Goal: Information Seeking & Learning: Learn about a topic

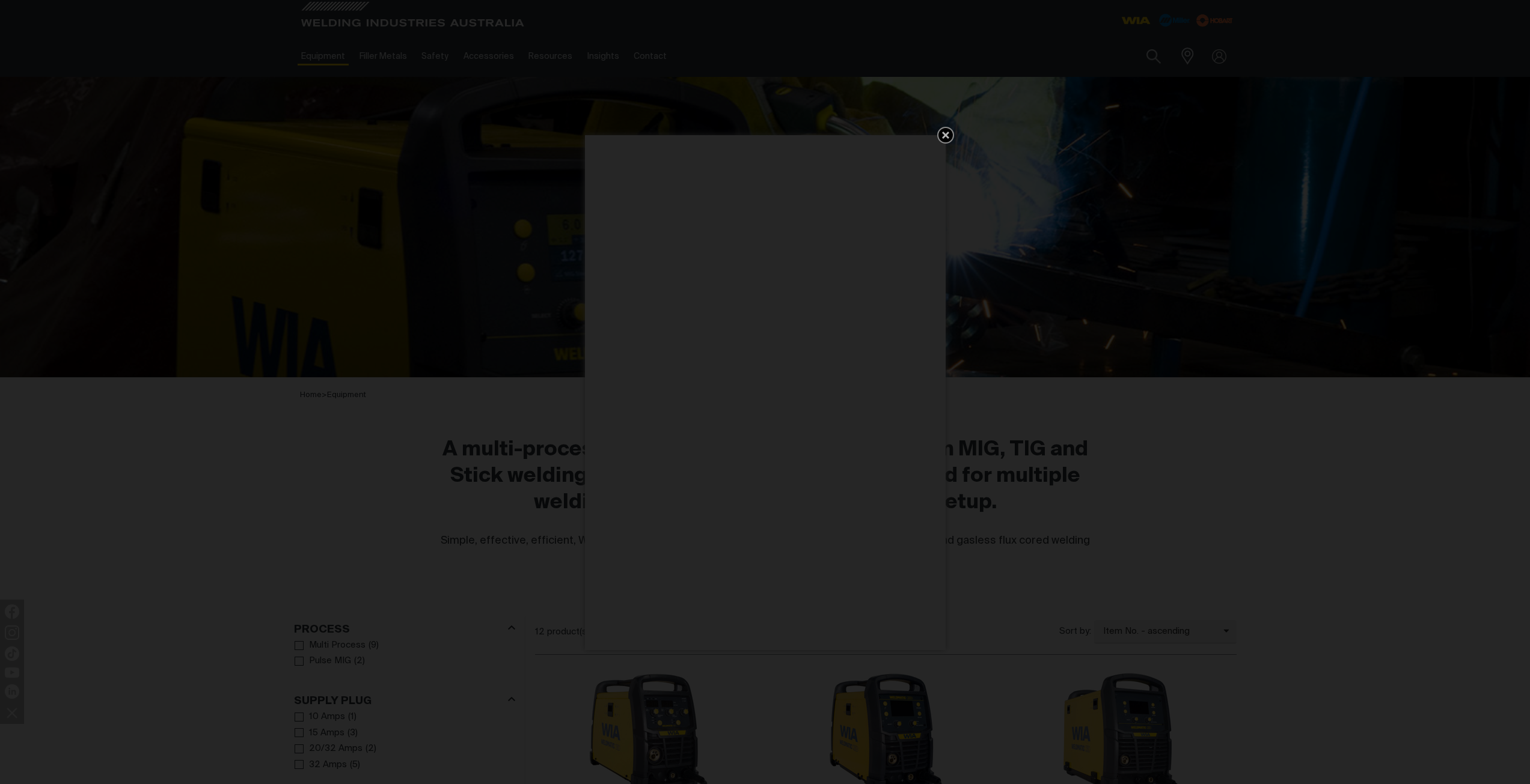
click at [571, 129] on div "Get 5 WIA Welding Guides Free!" at bounding box center [765, 392] width 1530 height 784
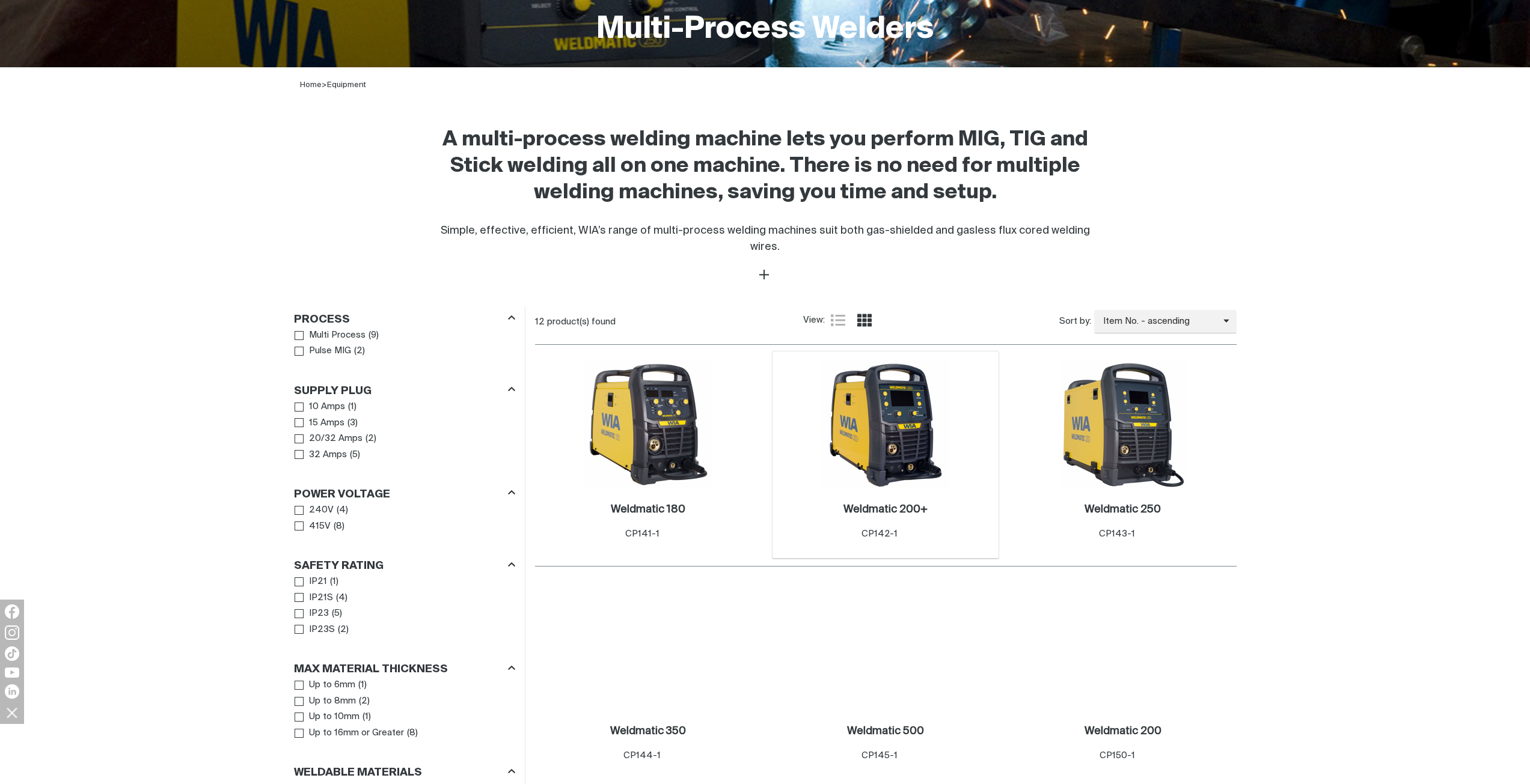
scroll to position [421, 0]
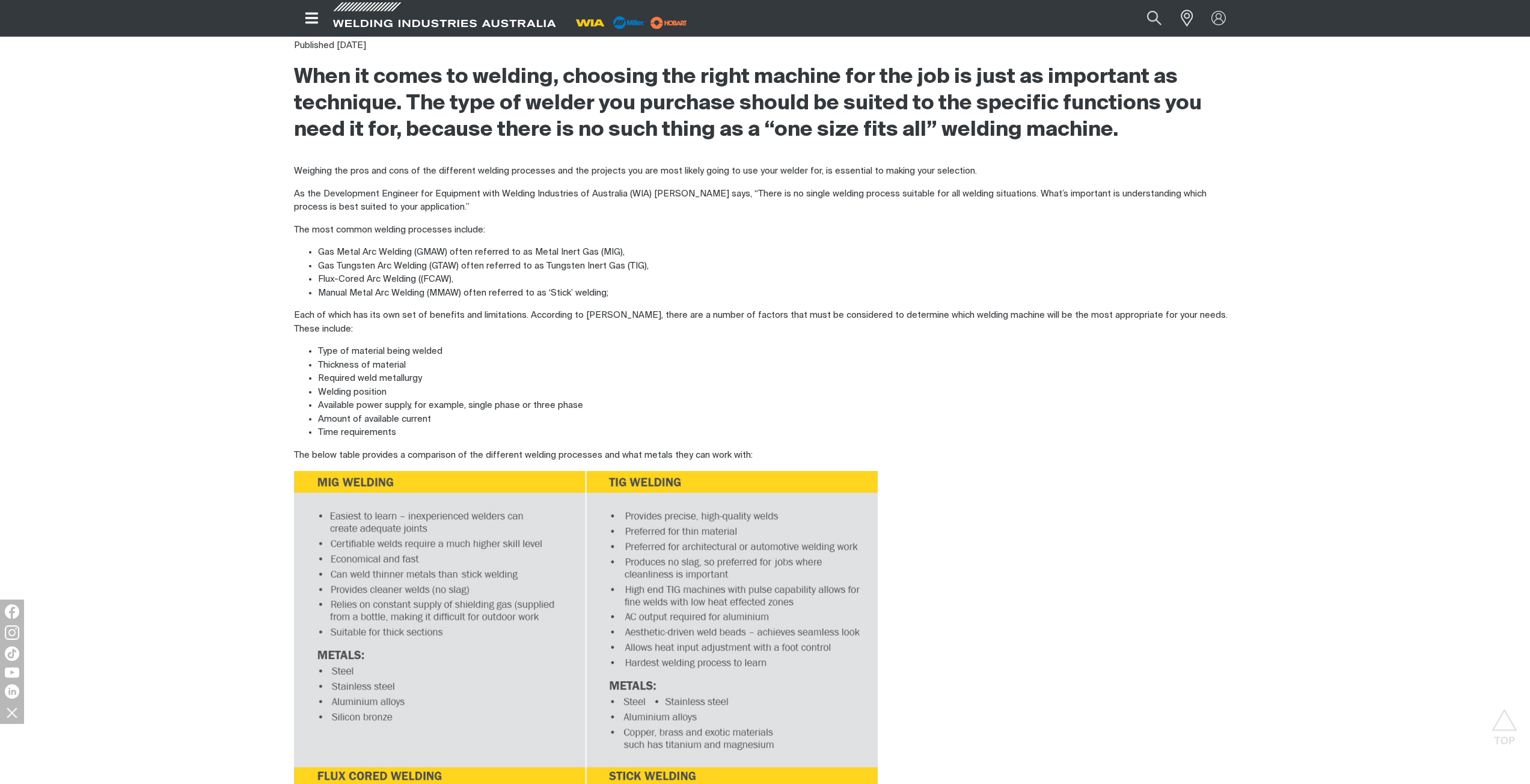
scroll to position [722, 0]
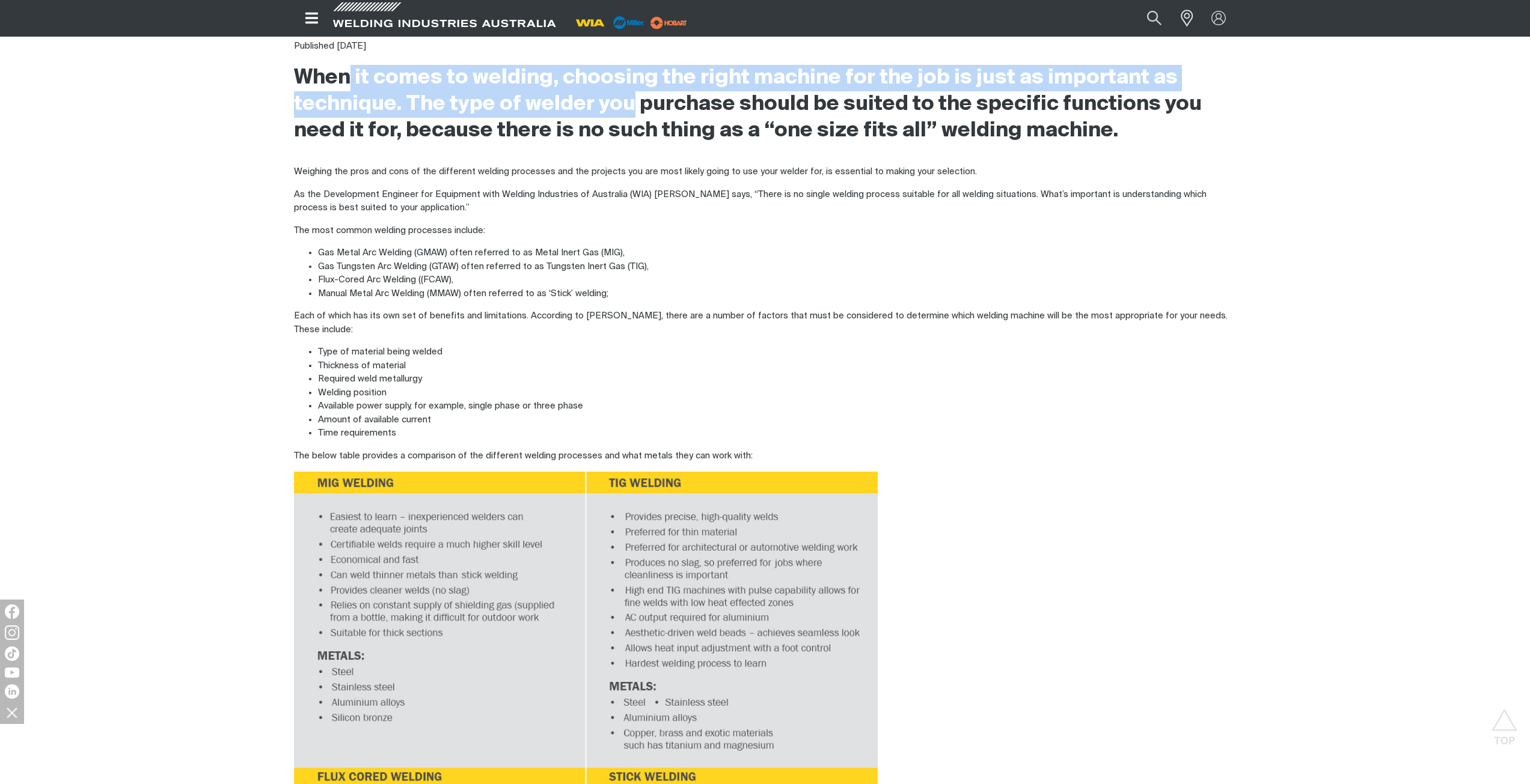
drag, startPoint x: 594, startPoint y: 110, endPoint x: 654, endPoint y: 113, distance: 60.1
click at [647, 113] on h2 "When it comes to welding, choosing the right machine for the job is just as imp…" at bounding box center [765, 105] width 943 height 80
click at [654, 113] on h2 "When it comes to welding, choosing the right machine for the job is just as imp…" at bounding box center [765, 105] width 943 height 80
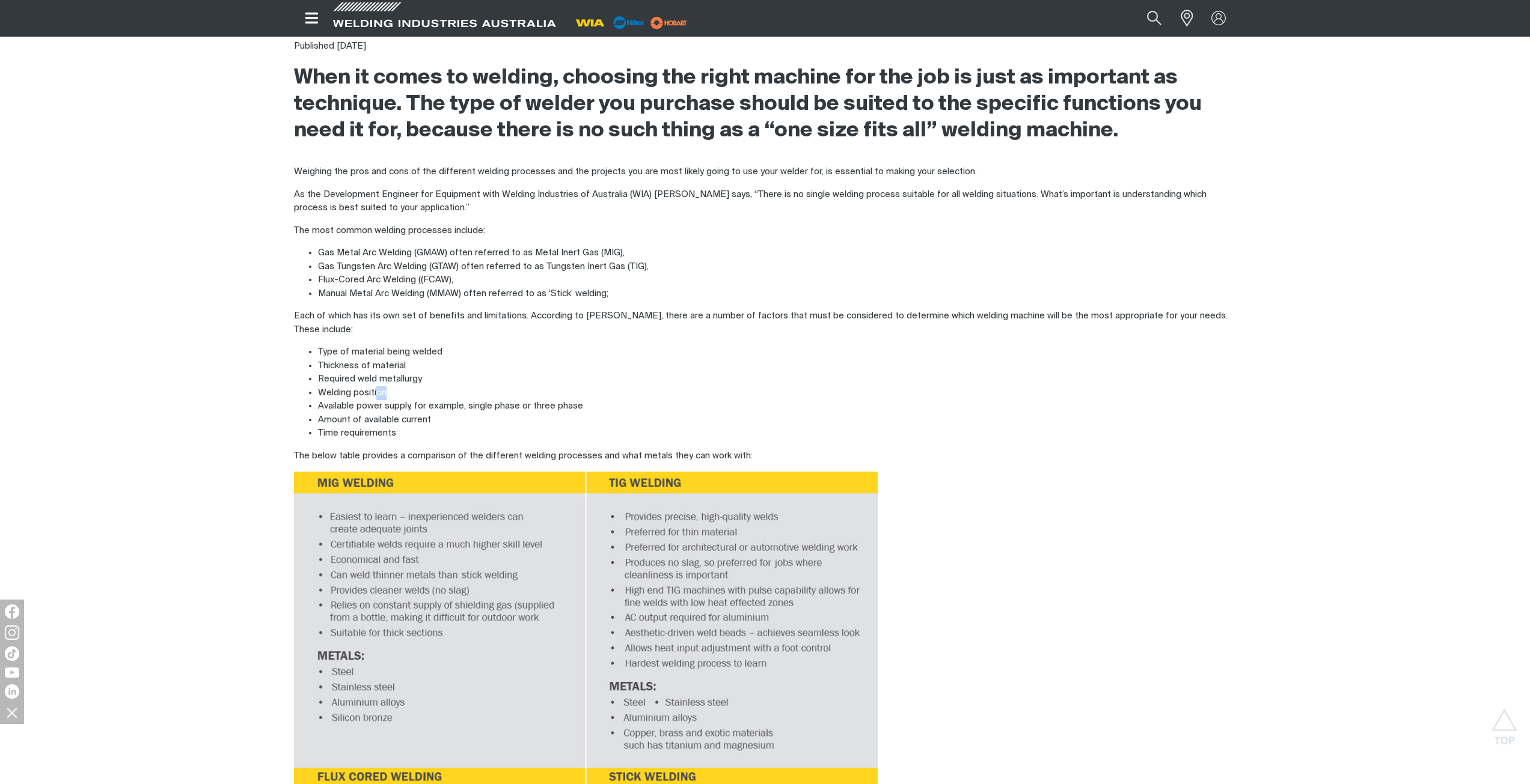
click at [404, 393] on ul "Type of material being welded Thickness of material Required weld metallurgy We…" at bounding box center [765, 393] width 943 height 95
drag, startPoint x: 413, startPoint y: 363, endPoint x: 489, endPoint y: 417, distance: 93.2
click at [446, 422] on ul "Type of material being welded Thickness of material Required weld metallurgy We…" at bounding box center [765, 393] width 943 height 95
click at [513, 413] on li "Amount of available current" at bounding box center [777, 420] width 919 height 13
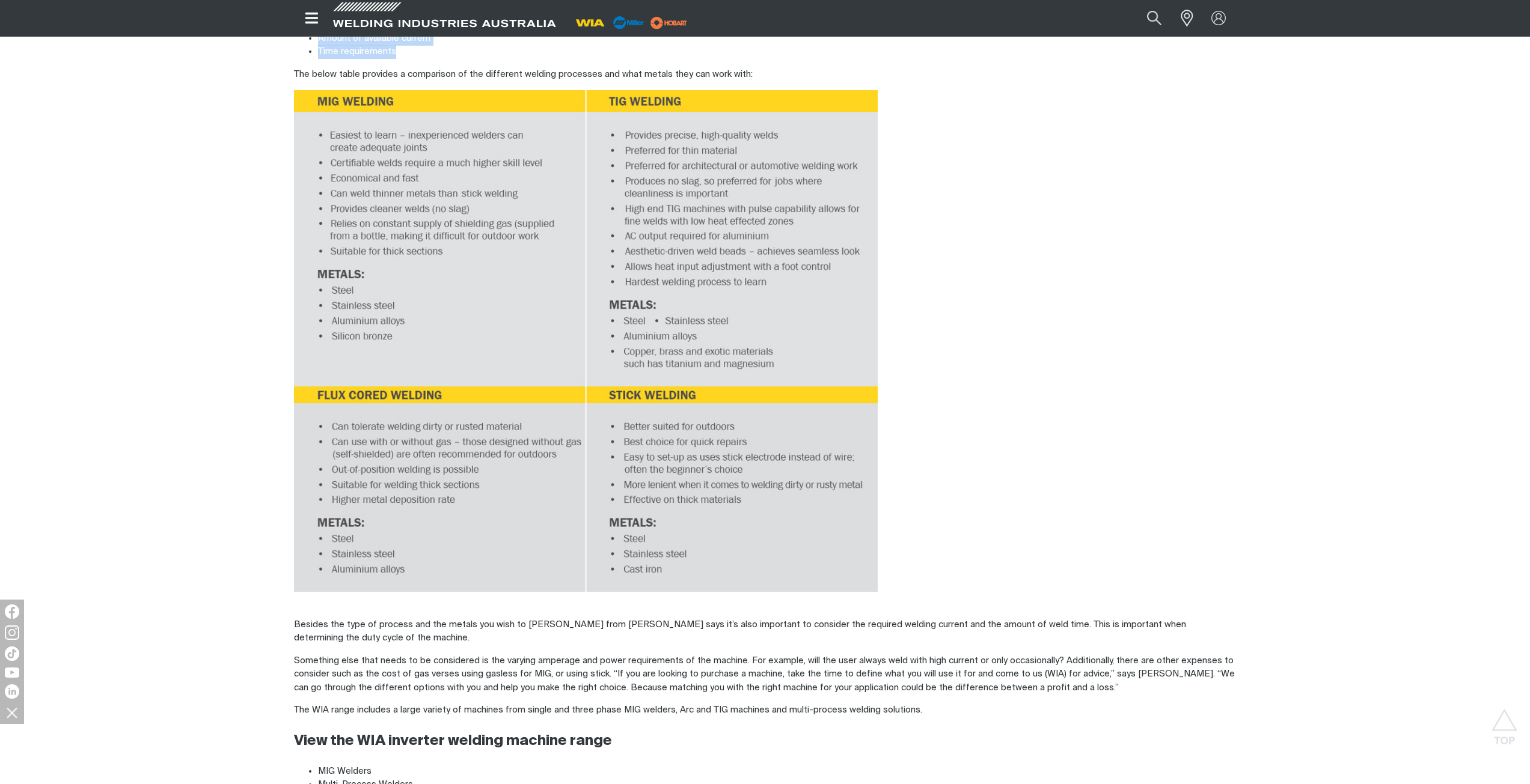
scroll to position [1442, 0]
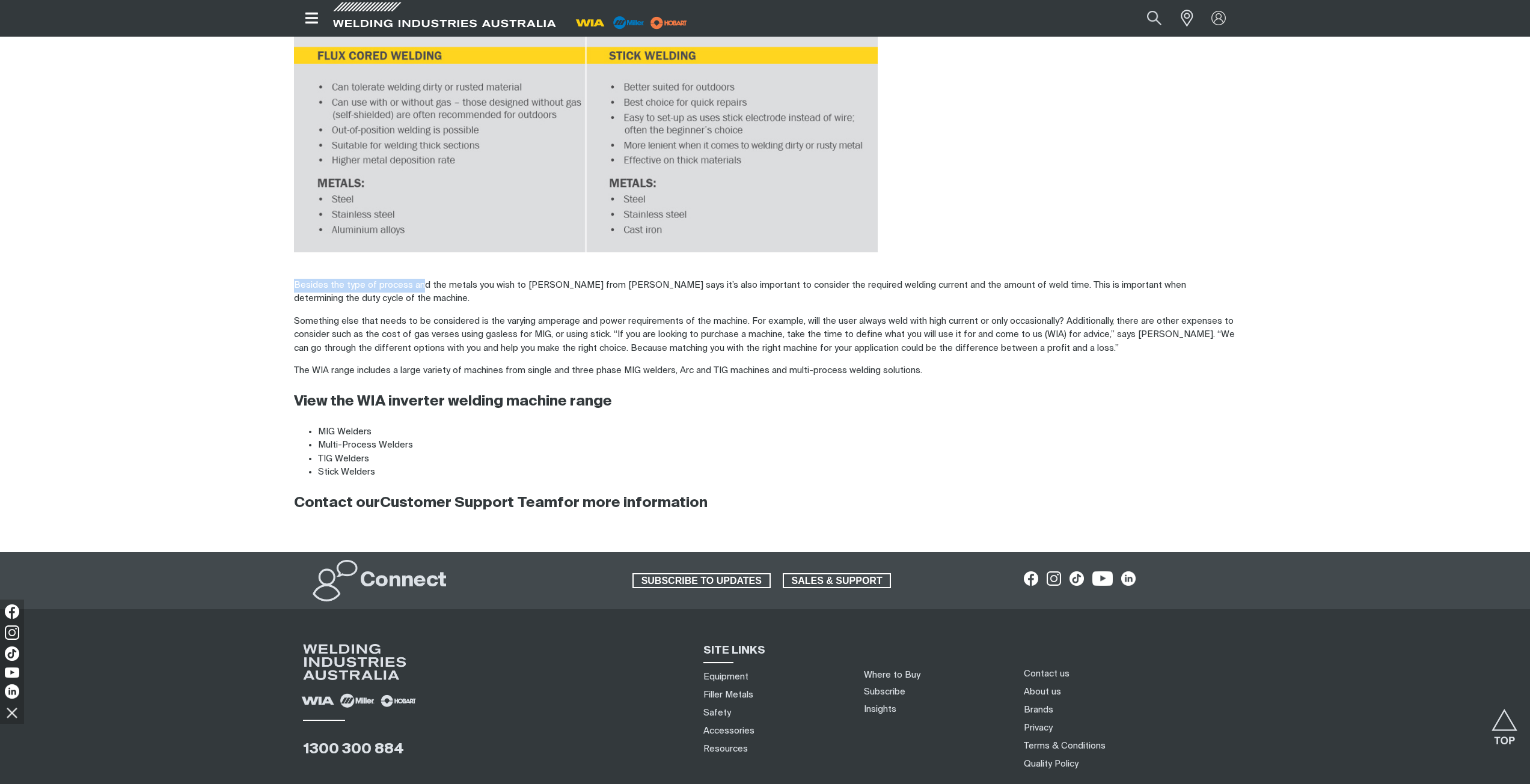
click at [451, 279] on p "Besides the type of process and the metals you wish to [PERSON_NAME] from [PERS…" at bounding box center [765, 292] width 943 height 27
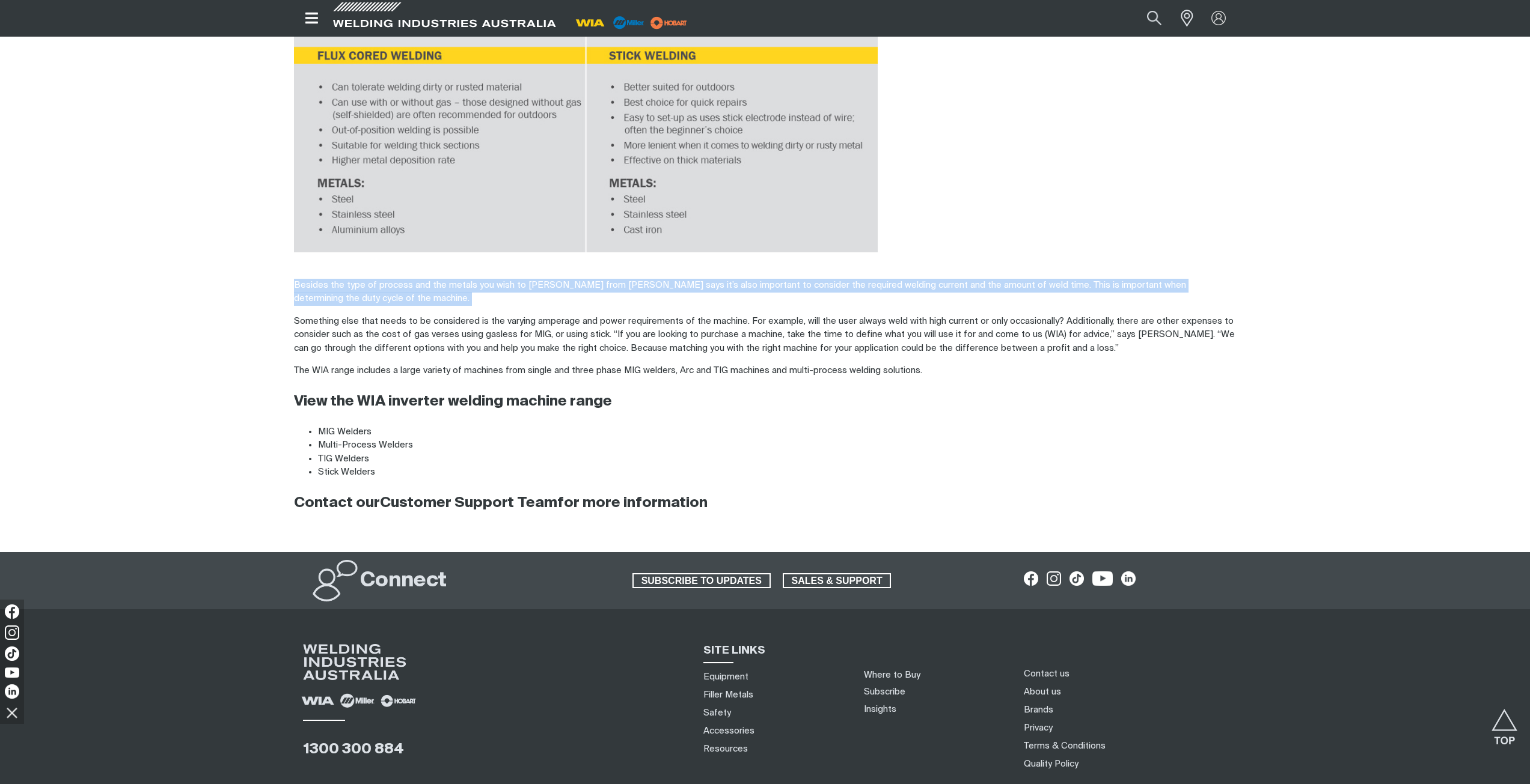
click at [451, 279] on p "Besides the type of process and the metals you wish to [PERSON_NAME] from [PERS…" at bounding box center [765, 292] width 943 height 27
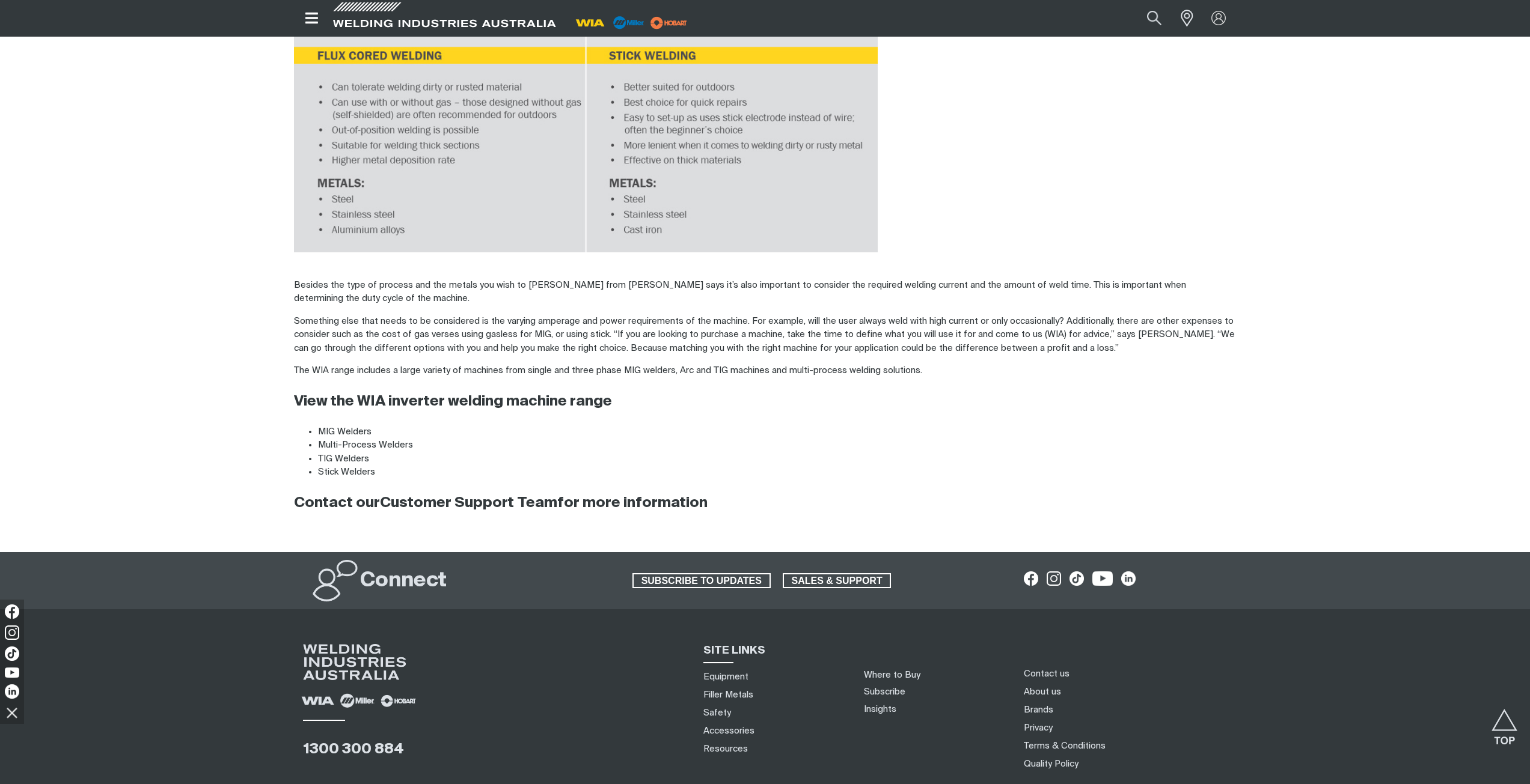
click at [641, 315] on p "Something else that needs to be considered is the varying amperage and power re…" at bounding box center [765, 335] width 943 height 41
click at [624, 284] on p "Besides the type of process and the metals you wish to [PERSON_NAME] from [PERS…" at bounding box center [765, 292] width 943 height 27
click at [623, 283] on p "Besides the type of process and the metals you wish to [PERSON_NAME] from [PERS…" at bounding box center [765, 292] width 943 height 27
click at [622, 283] on p "Besides the type of process and the metals you wish to [PERSON_NAME] from [PERS…" at bounding box center [765, 292] width 943 height 27
click at [839, 321] on p "Something else that needs to be considered is the varying amperage and power re…" at bounding box center [765, 335] width 943 height 41
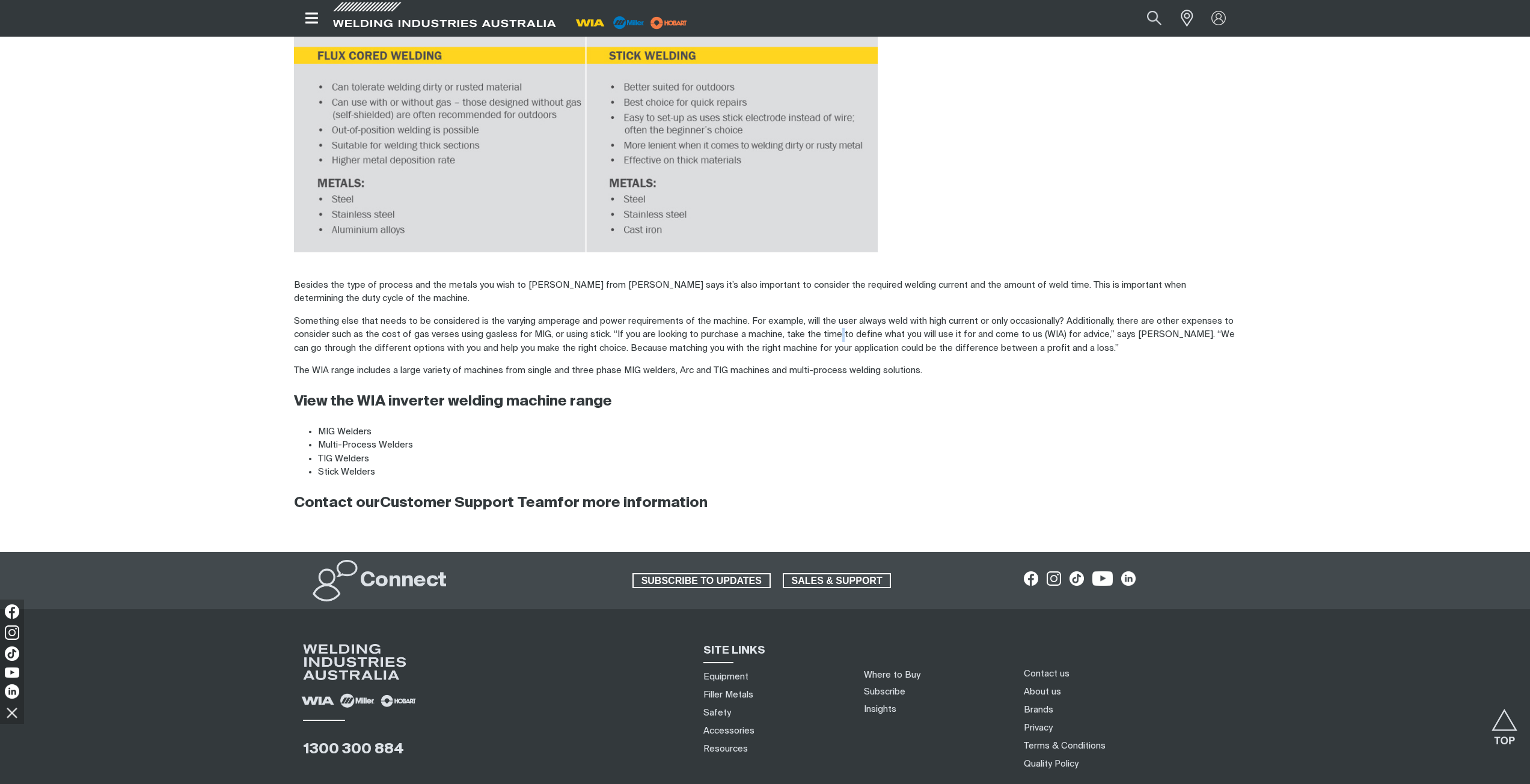
click at [838, 321] on p "Something else that needs to be considered is the varying amperage and power re…" at bounding box center [765, 335] width 943 height 41
click at [779, 324] on p "Something else that needs to be considered is the varying amperage and power re…" at bounding box center [765, 335] width 943 height 41
click at [780, 324] on p "Something else that needs to be considered is the varying amperage and power re…" at bounding box center [765, 335] width 943 height 41
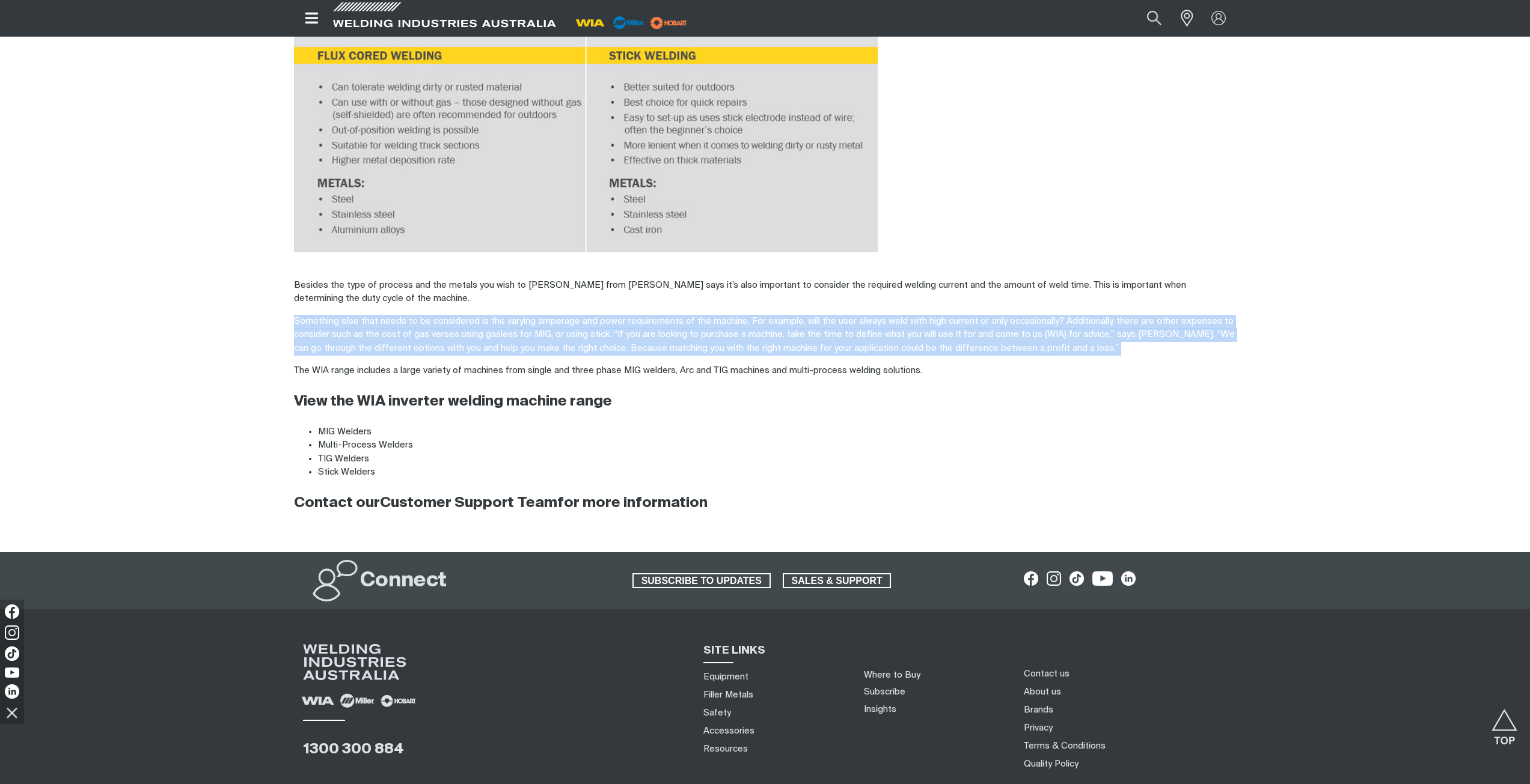
click at [780, 324] on p "Something else that needs to be considered is the varying amperage and power re…" at bounding box center [765, 335] width 943 height 41
click at [529, 337] on p "Something else that needs to be considered is the varying amperage and power re…" at bounding box center [765, 335] width 943 height 41
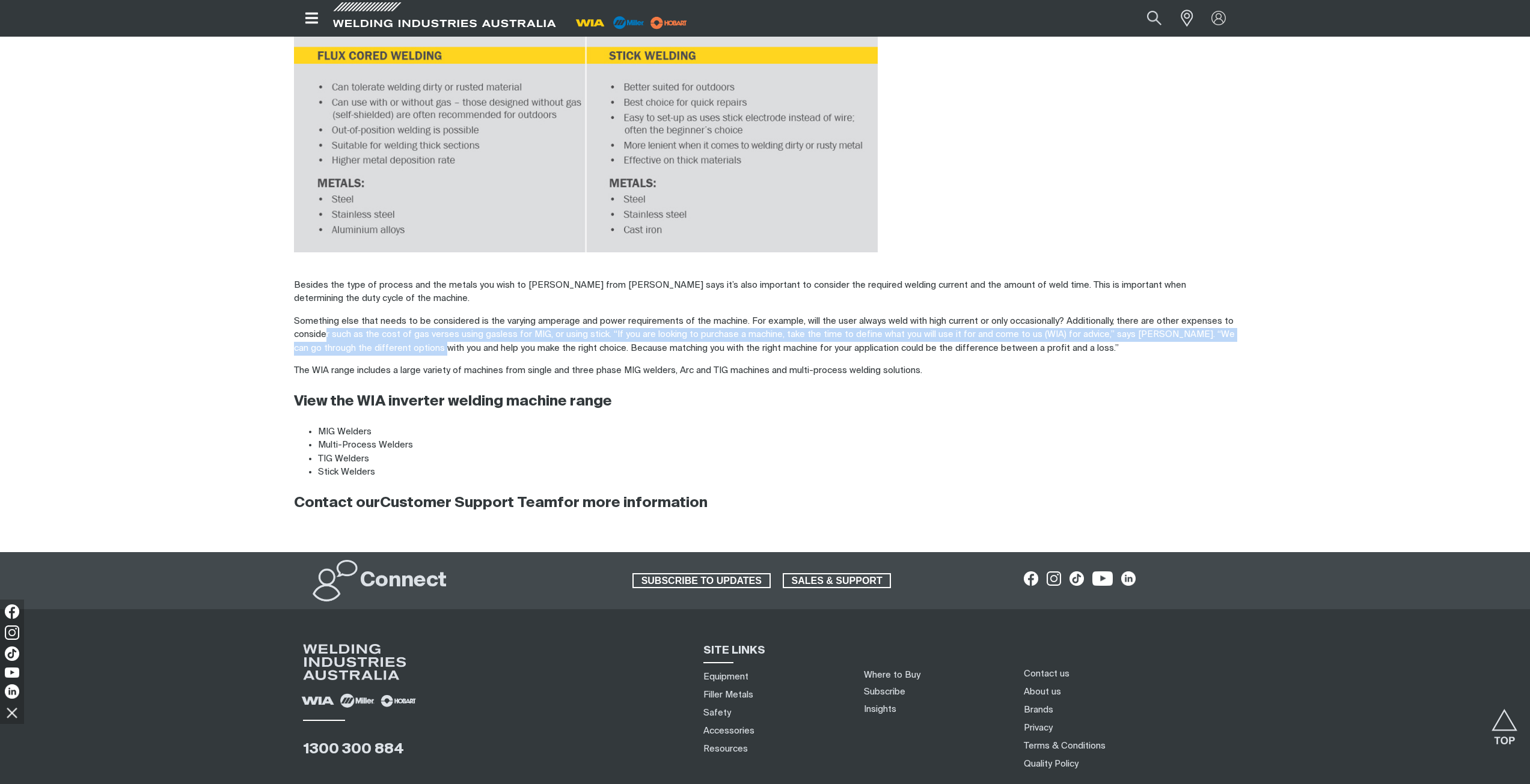
drag, startPoint x: 330, startPoint y: 315, endPoint x: 592, endPoint y: 336, distance: 262.8
click at [546, 334] on p "Something else that needs to be considered is the varying amperage and power re…" at bounding box center [765, 335] width 943 height 41
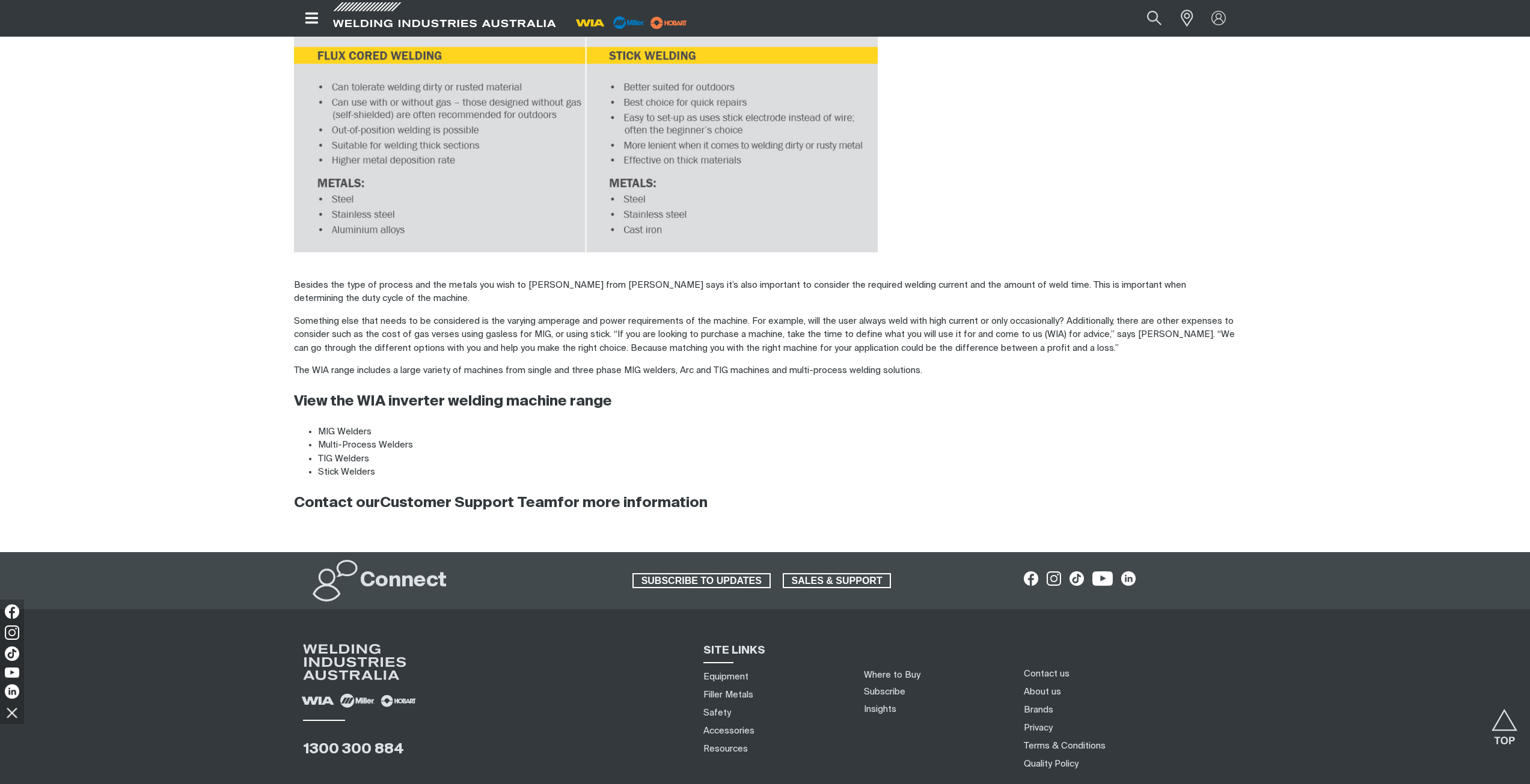
click at [605, 337] on p "Something else that needs to be considered is the varying amperage and power re…" at bounding box center [765, 335] width 943 height 41
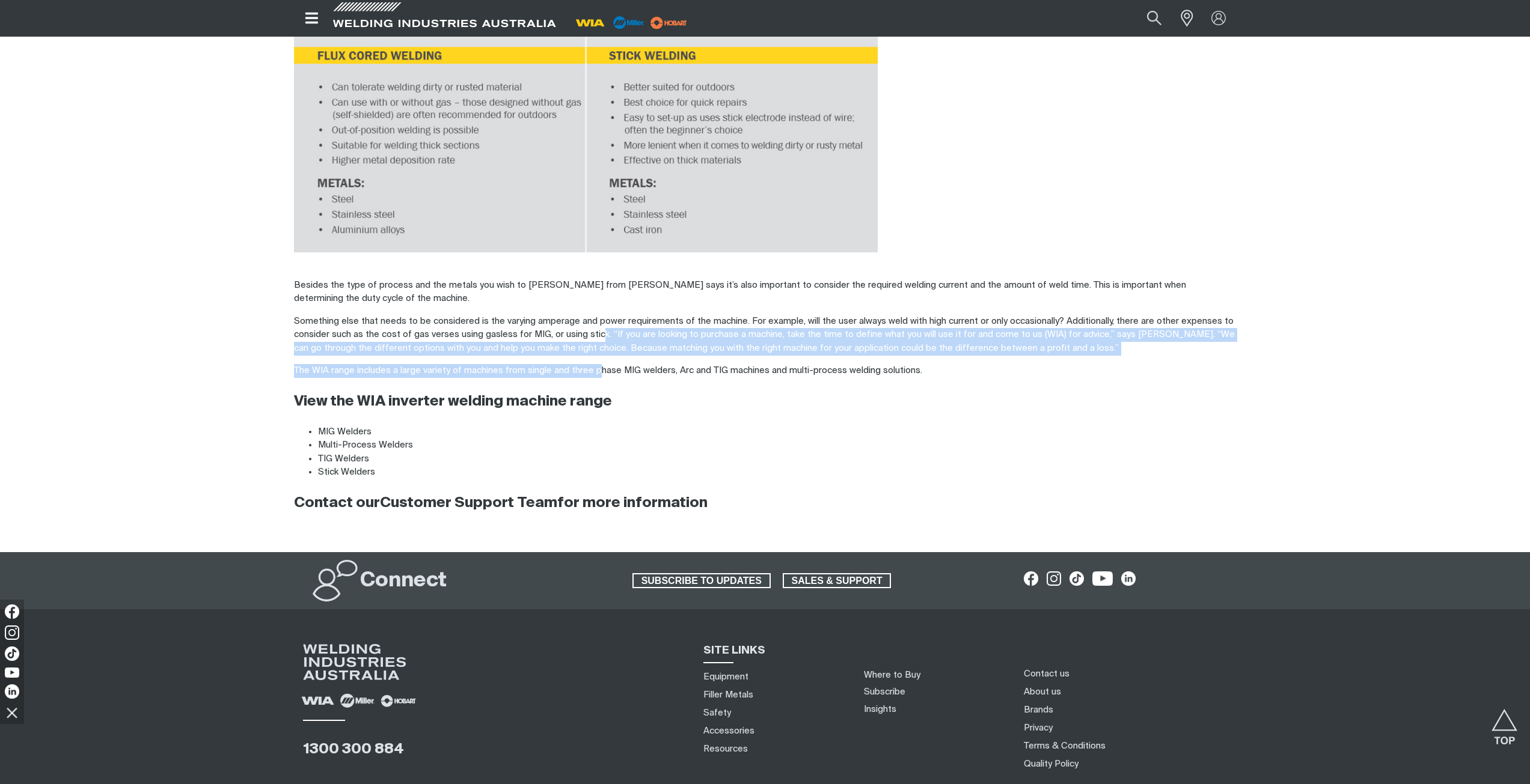
drag, startPoint x: 602, startPoint y: 333, endPoint x: 600, endPoint y: 355, distance: 22.1
click at [591, 331] on p "Something else that needs to be considered is the varying amperage and power re…" at bounding box center [765, 335] width 943 height 41
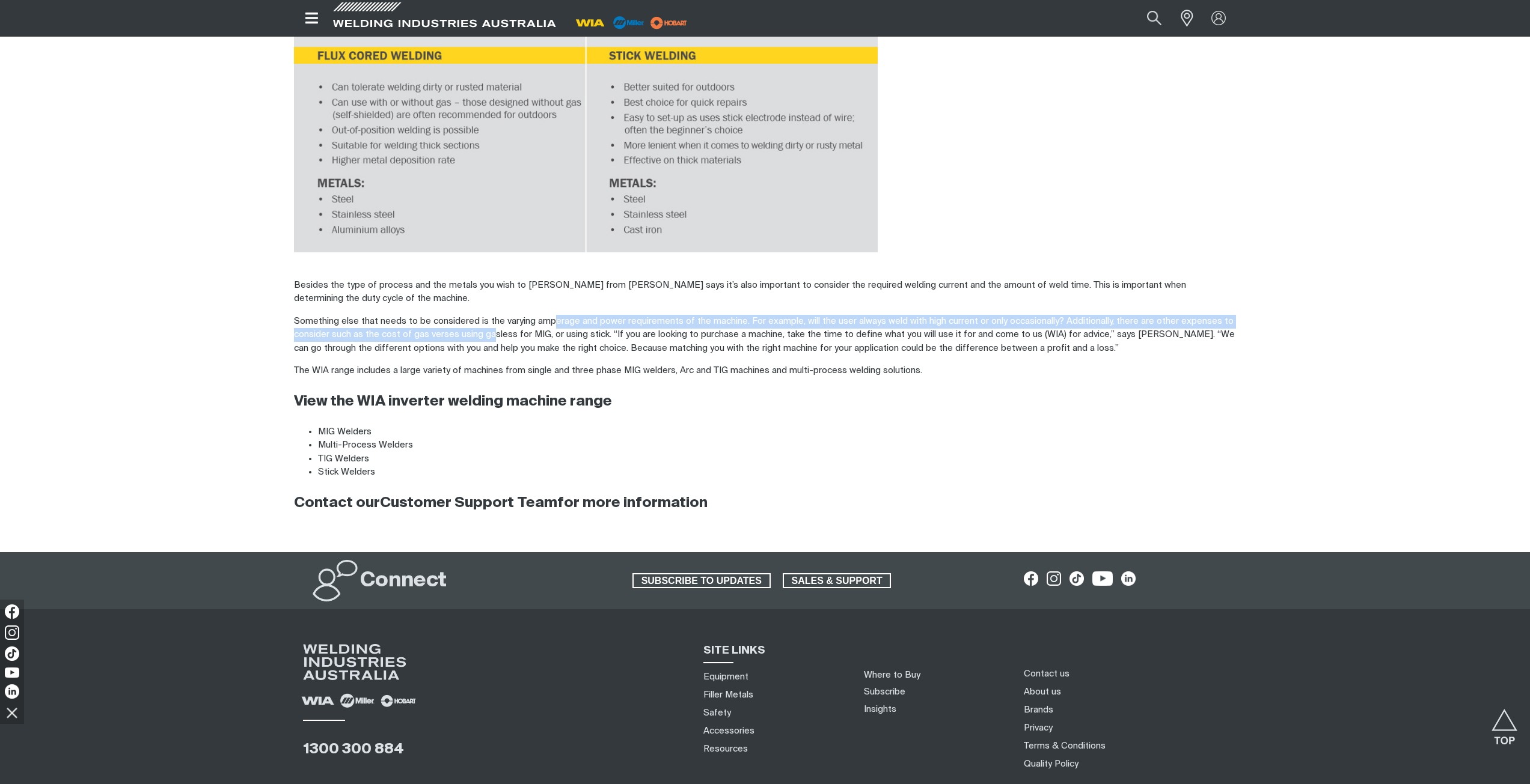
click at [568, 315] on p "Something else that needs to be considered is the varying amperage and power re…" at bounding box center [765, 335] width 943 height 41
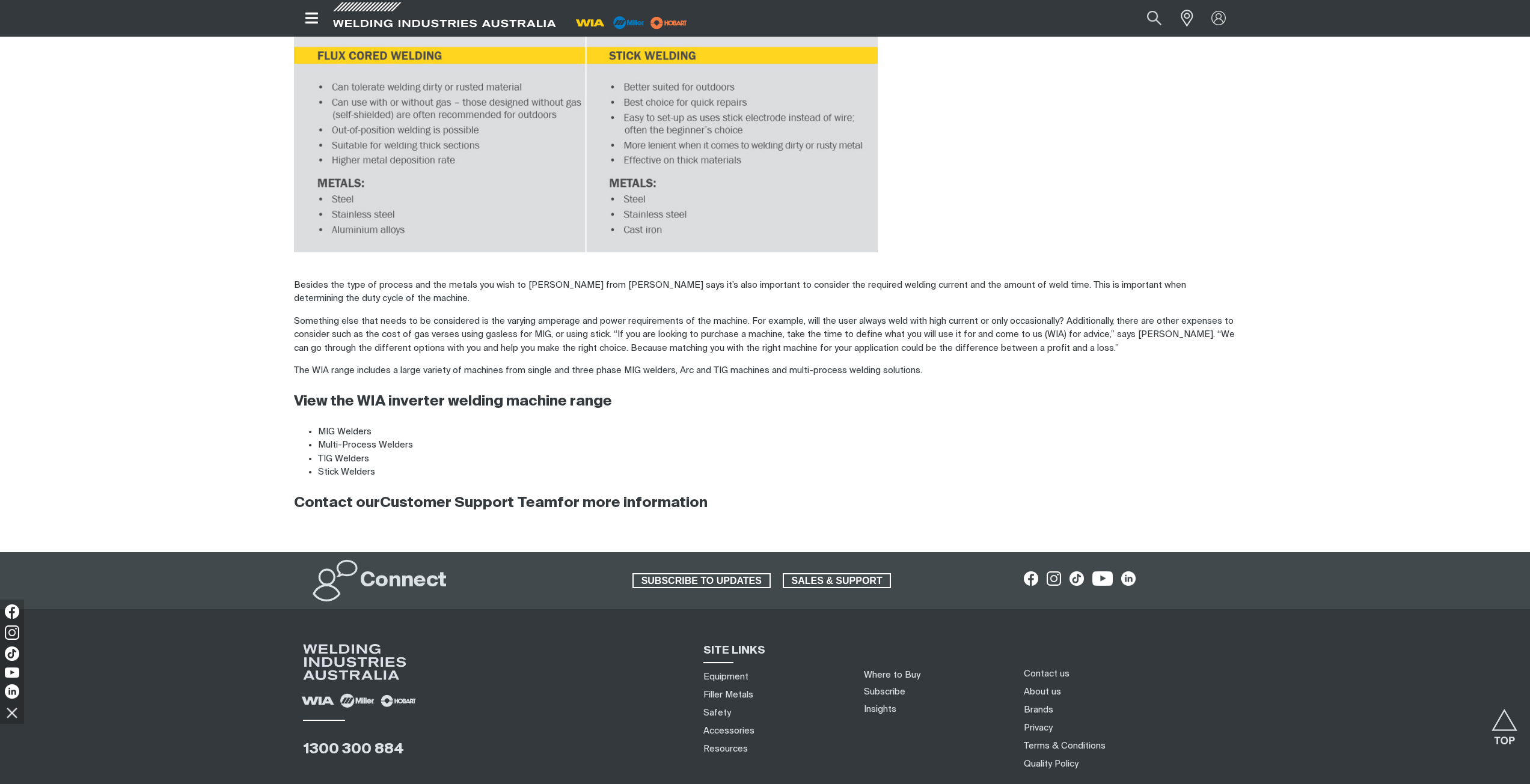
click at [643, 317] on p "Something else that needs to be considered is the varying amperage and power re…" at bounding box center [765, 335] width 943 height 41
drag, startPoint x: 593, startPoint y: 309, endPoint x: 676, endPoint y: 312, distance: 83.1
click at [676, 315] on p "Something else that needs to be considered is the varying amperage and power re…" at bounding box center [765, 335] width 943 height 41
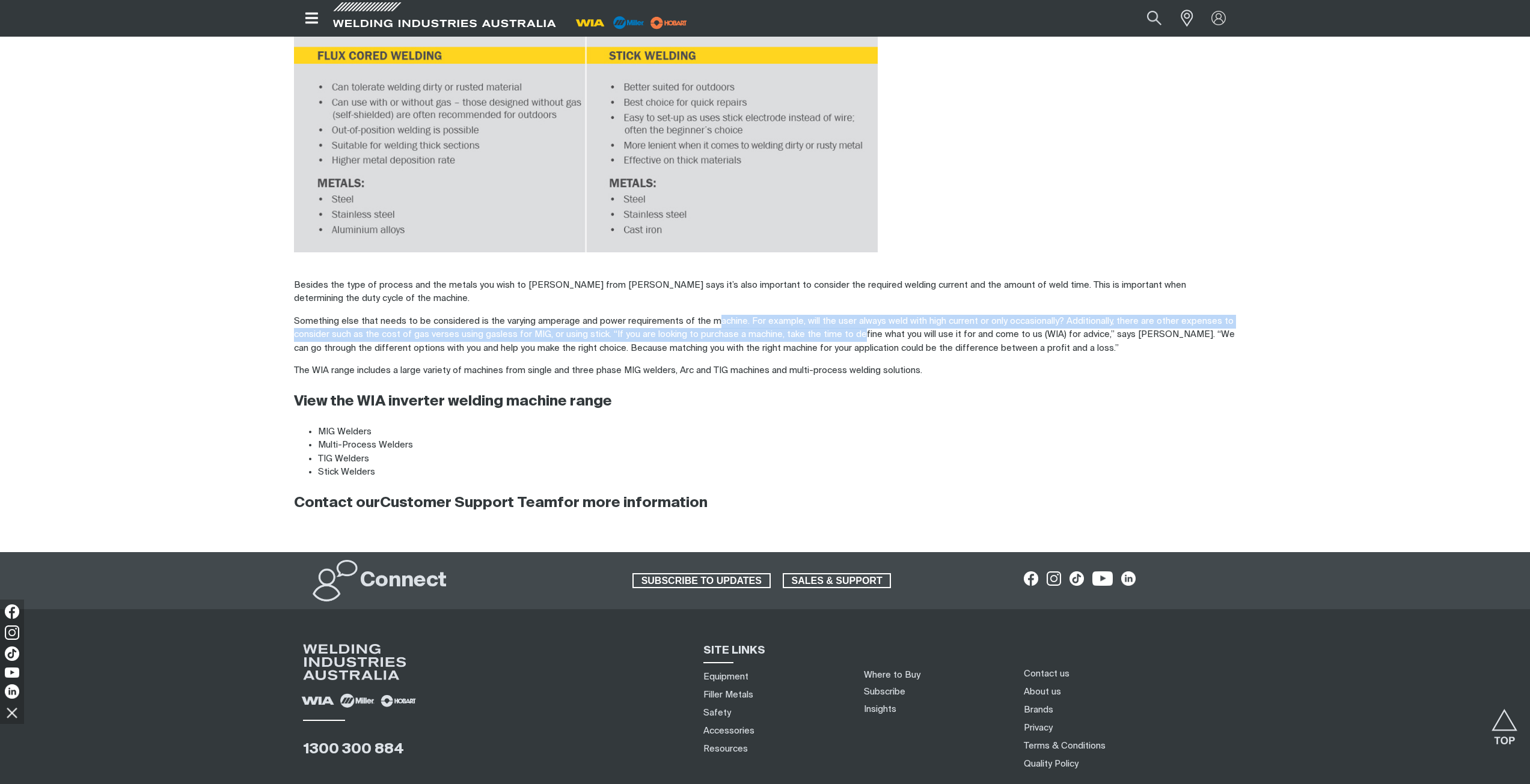
drag, startPoint x: 741, startPoint y: 312, endPoint x: 865, endPoint y: 323, distance: 124.5
click at [865, 323] on p "Something else that needs to be considered is the varying amperage and power re…" at bounding box center [765, 335] width 943 height 41
drag, startPoint x: 808, startPoint y: 311, endPoint x: 849, endPoint y: 310, distance: 41.0
click at [849, 315] on p "Something else that needs to be considered is the varying amperage and power re…" at bounding box center [765, 335] width 943 height 41
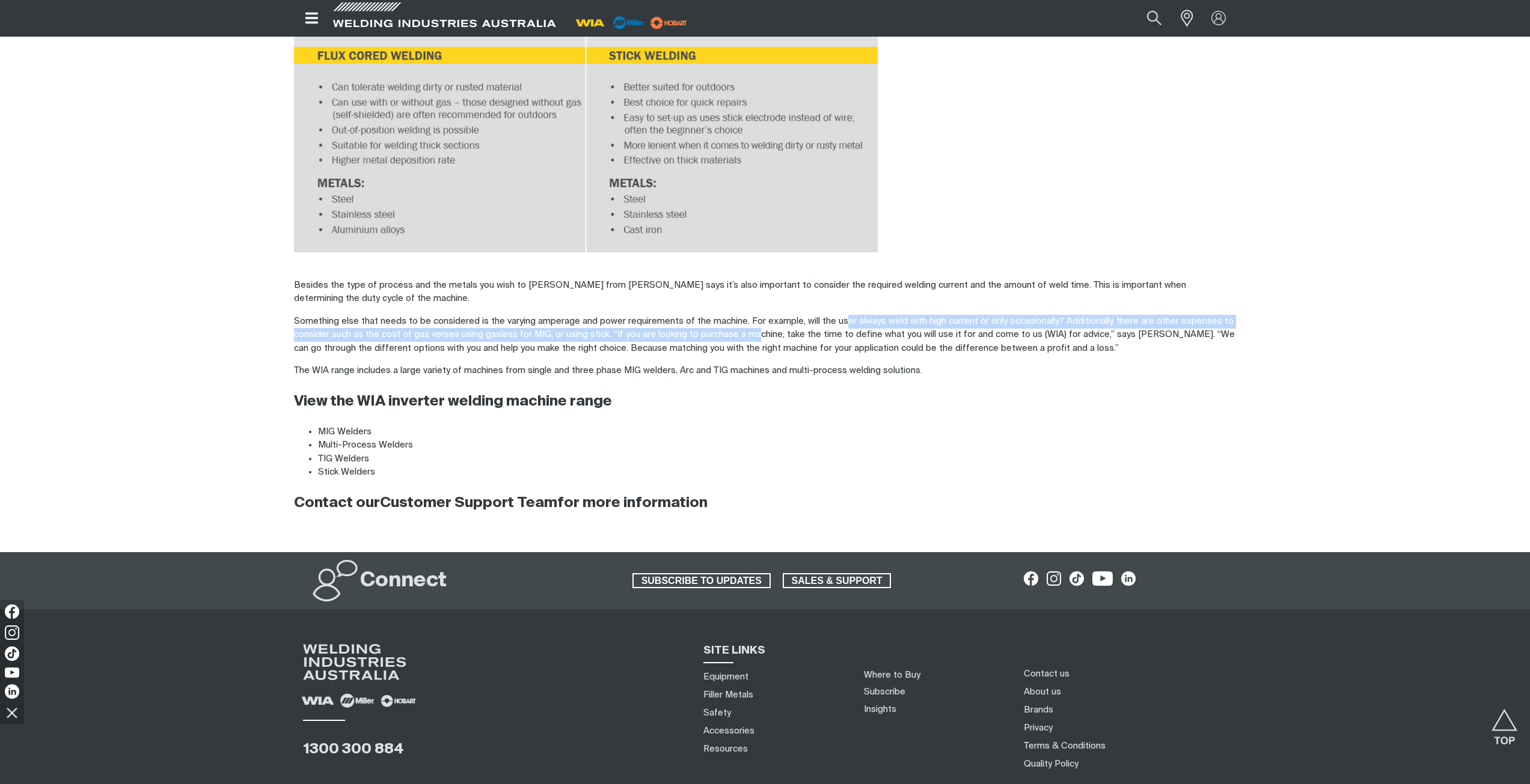
click at [849, 315] on p "Something else that needs to be considered is the varying amperage and power re…" at bounding box center [765, 335] width 943 height 41
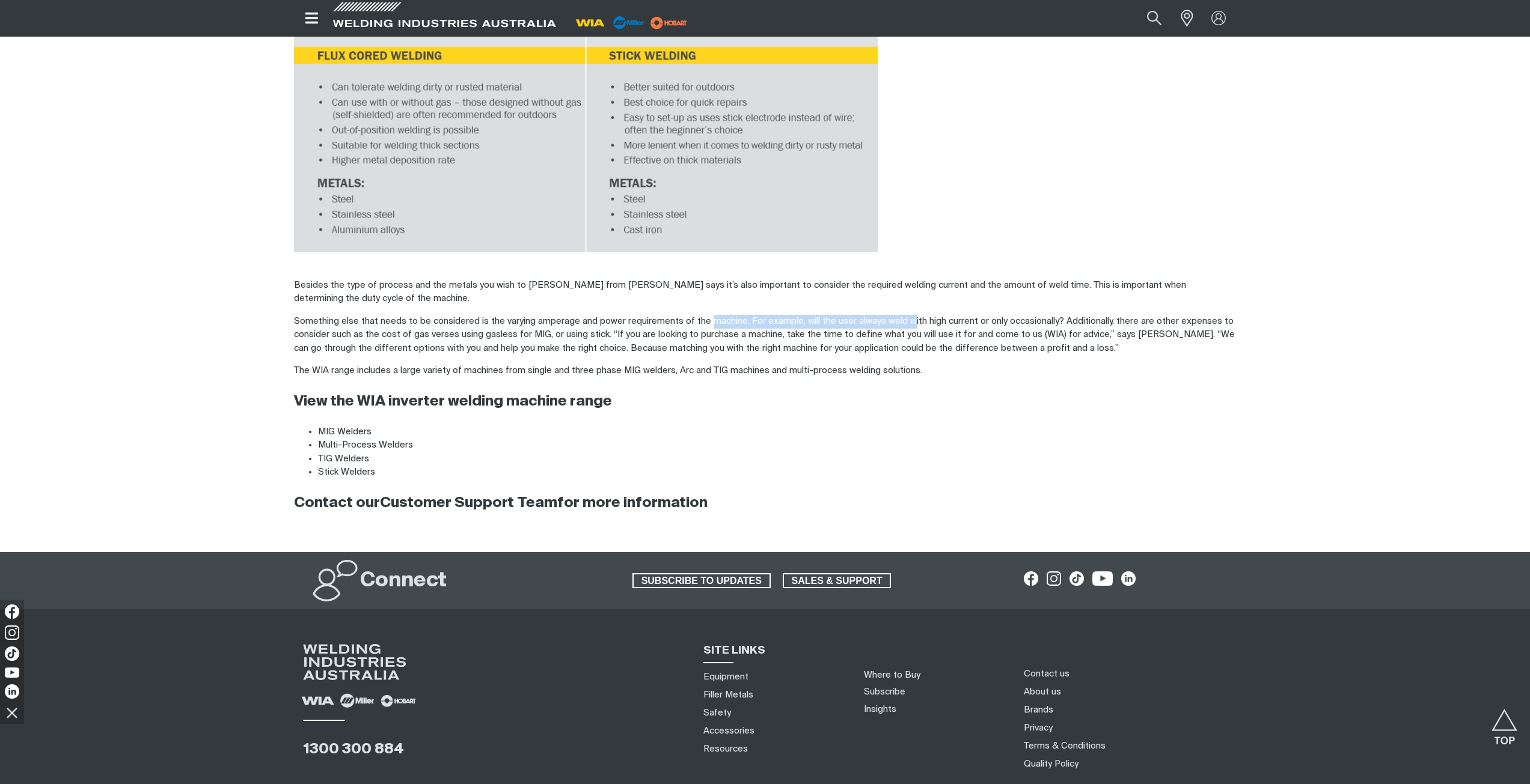
drag, startPoint x: 779, startPoint y: 305, endPoint x: 914, endPoint y: 312, distance: 135.2
click at [914, 315] on p "Something else that needs to be considered is the varying amperage and power re…" at bounding box center [765, 335] width 943 height 41
drag, startPoint x: 889, startPoint y: 313, endPoint x: 924, endPoint y: 311, distance: 35.1
click at [902, 315] on p "Something else that needs to be considered is the varying amperage and power re…" at bounding box center [765, 335] width 943 height 41
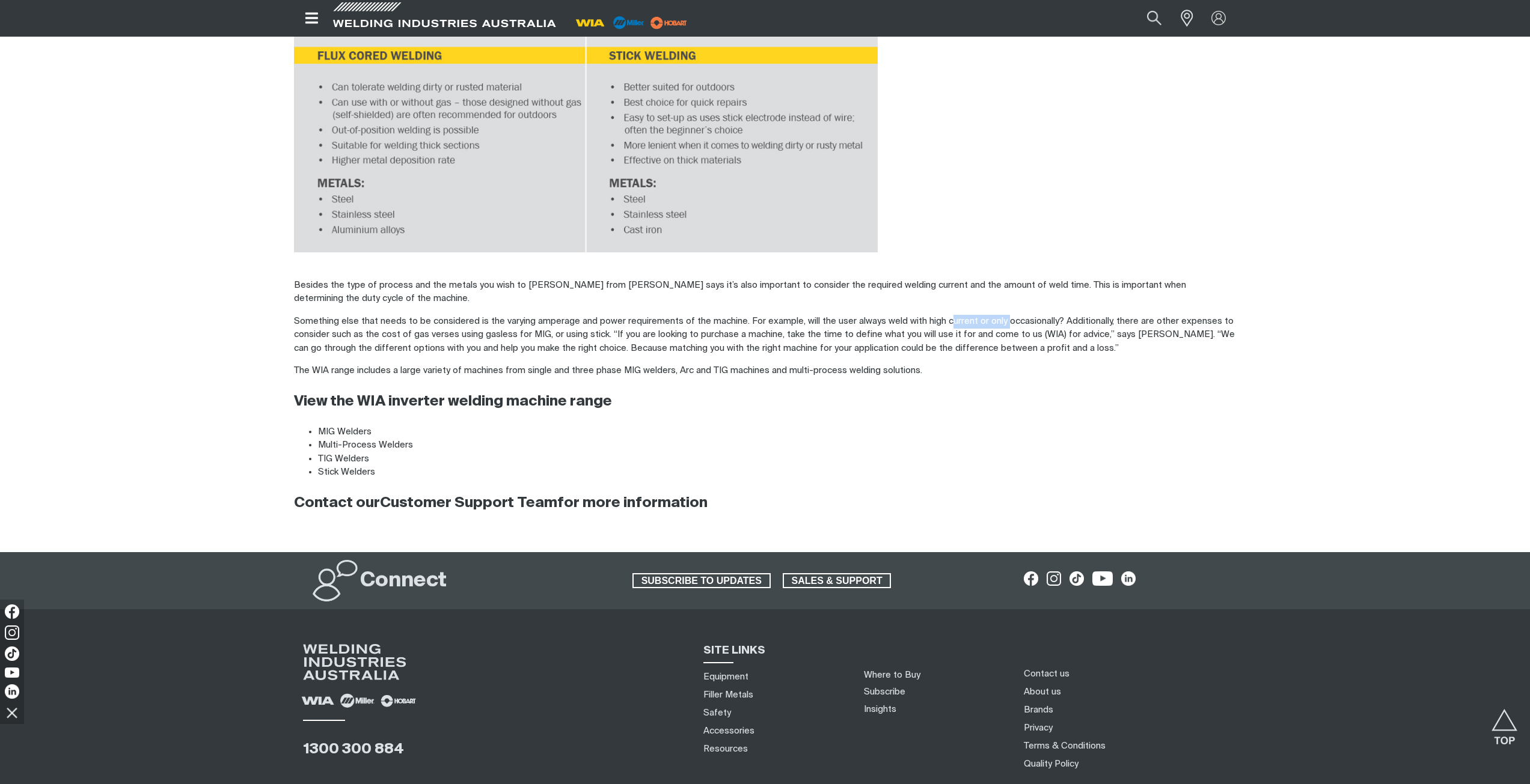
drag, startPoint x: 951, startPoint y: 312, endPoint x: 1036, endPoint y: 314, distance: 85.0
click at [1022, 315] on p "Something else that needs to be considered is the varying amperage and power re…" at bounding box center [765, 335] width 943 height 41
drag, startPoint x: 1096, startPoint y: 320, endPoint x: 1130, endPoint y: 313, distance: 34.7
click at [1109, 319] on p "Something else that needs to be considered is the varying amperage and power re…" at bounding box center [765, 335] width 943 height 41
drag, startPoint x: 1096, startPoint y: 311, endPoint x: 965, endPoint y: 312, distance: 131.0
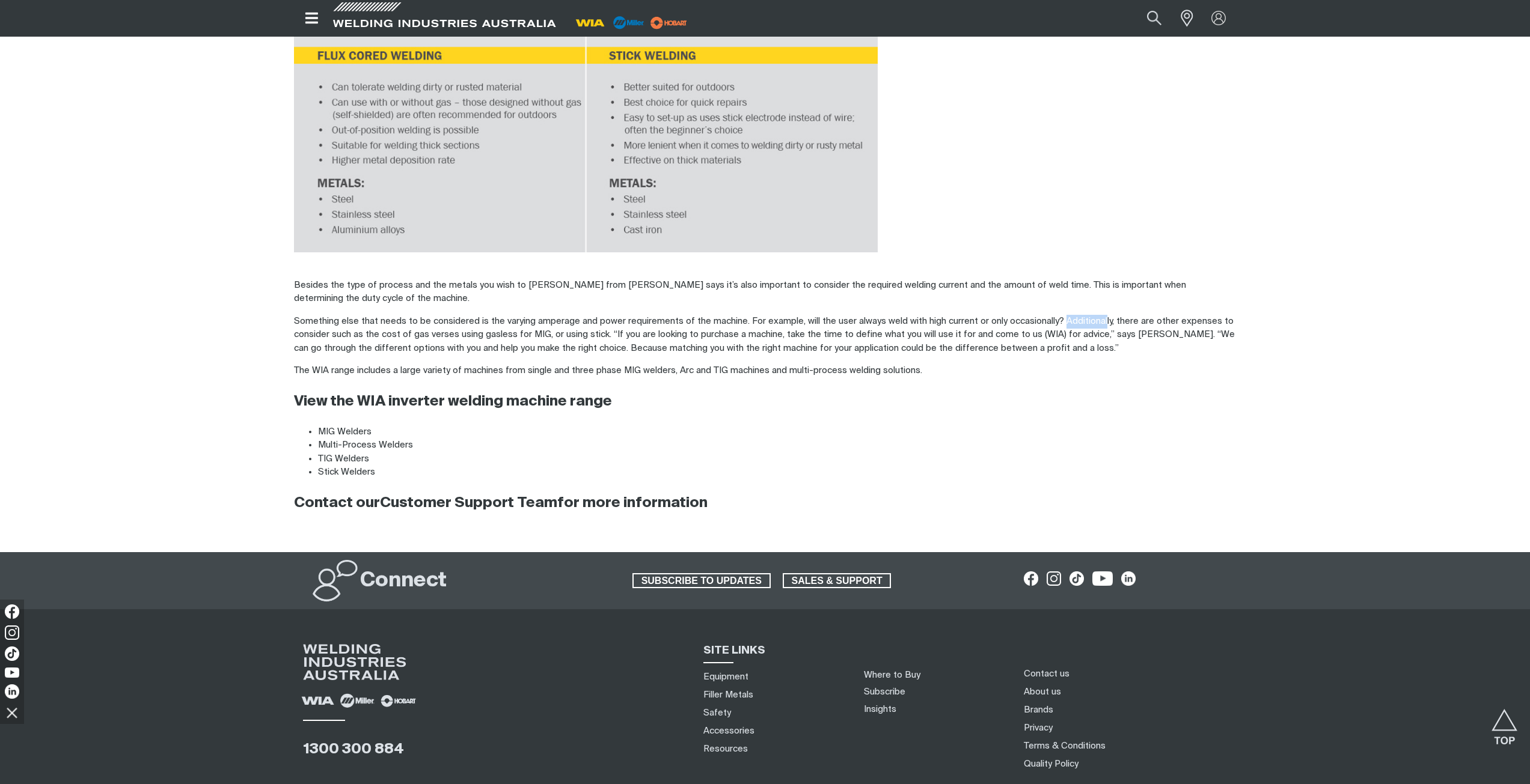
click at [1034, 315] on p "Something else that needs to be considered is the varying amperage and power re…" at bounding box center [765, 335] width 943 height 41
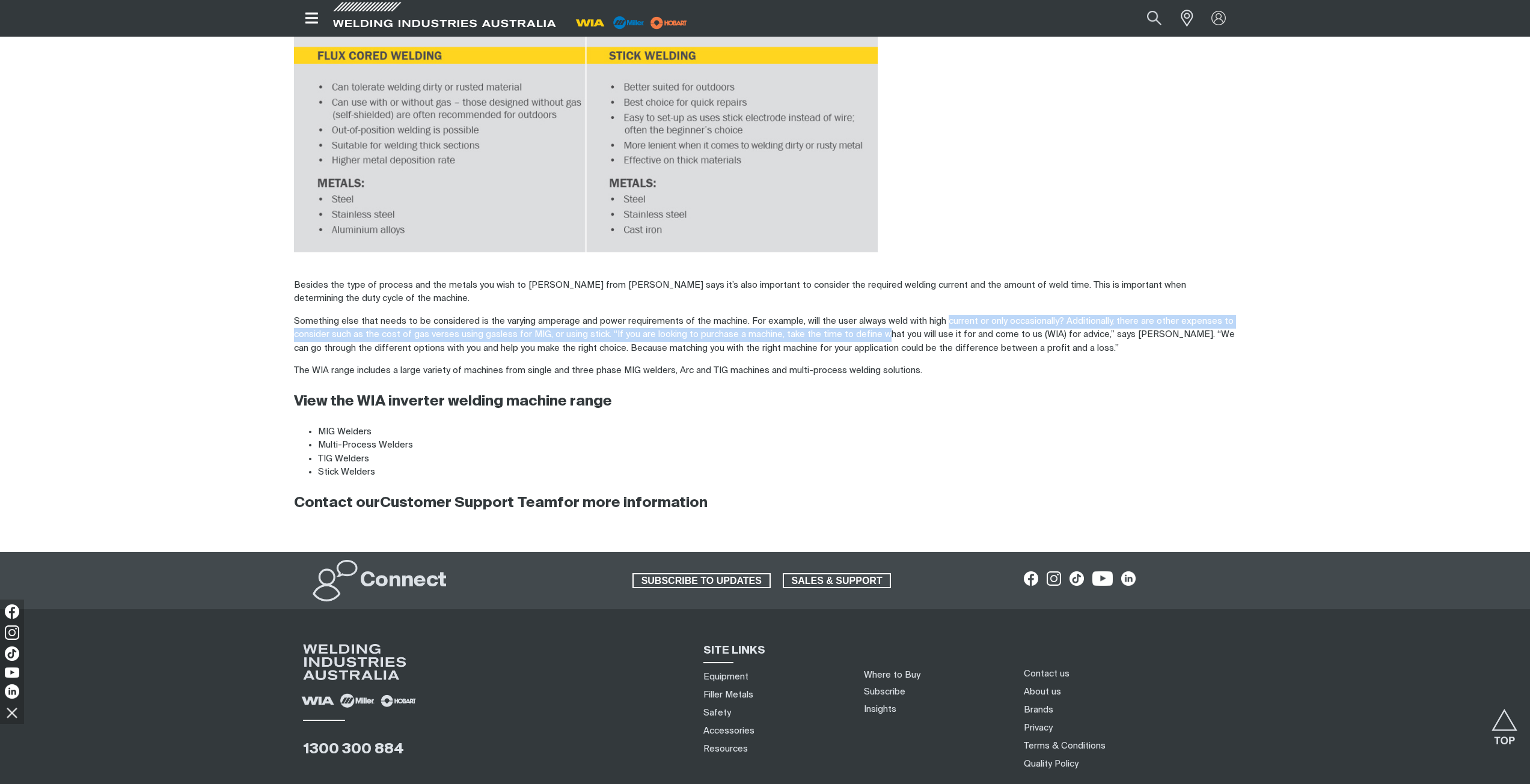
drag, startPoint x: 930, startPoint y: 315, endPoint x: 868, endPoint y: 317, distance: 62.0
click at [879, 317] on p "Something else that needs to be considered is the varying amperage and power re…" at bounding box center [765, 335] width 943 height 41
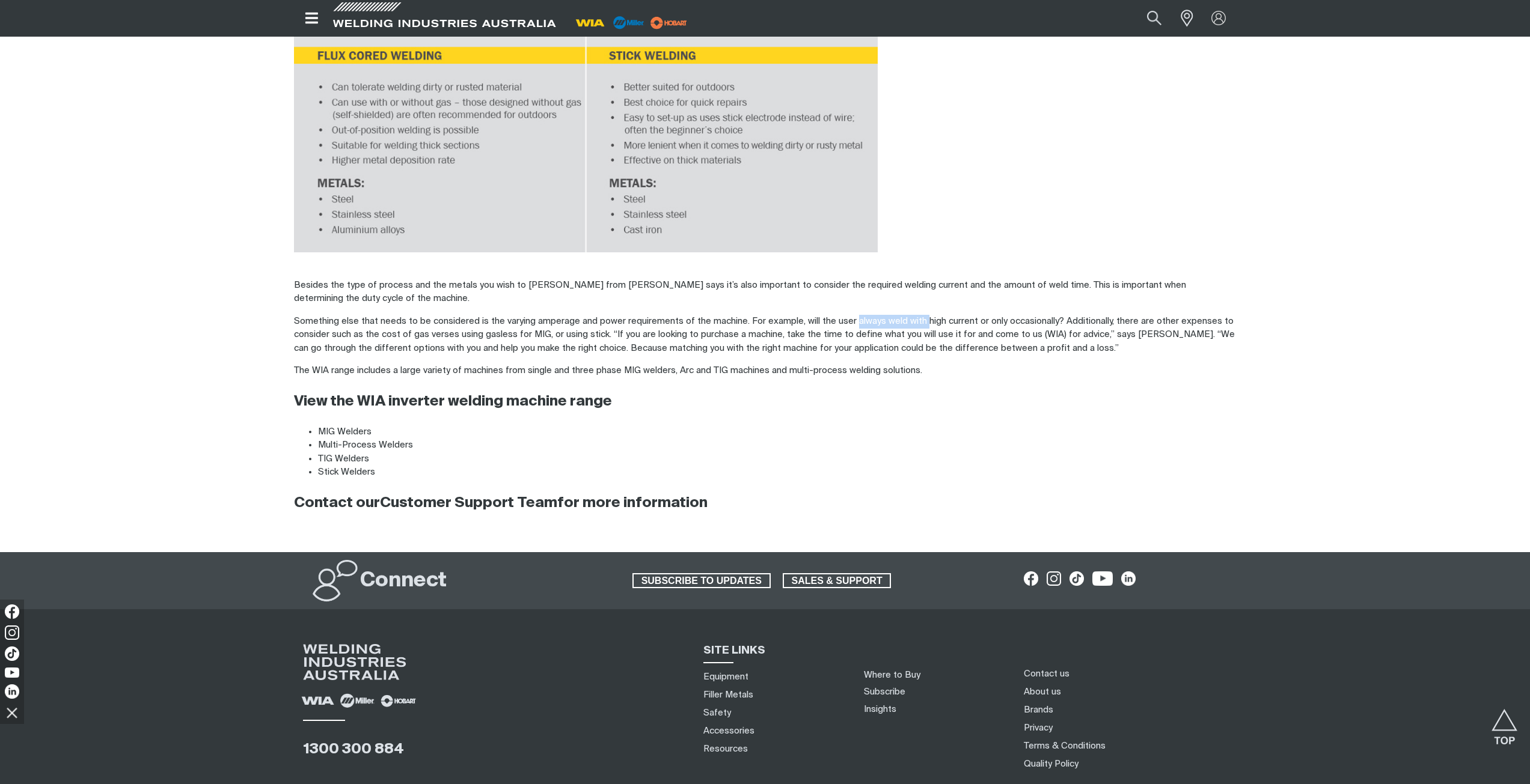
drag, startPoint x: 894, startPoint y: 307, endPoint x: 933, endPoint y: 303, distance: 39.2
click at [930, 315] on p "Something else that needs to be considered is the varying amperage and power re…" at bounding box center [765, 335] width 943 height 41
click at [936, 315] on p "Something else that needs to be considered is the varying amperage and power re…" at bounding box center [765, 335] width 943 height 41
drag, startPoint x: 892, startPoint y: 310, endPoint x: 915, endPoint y: 311, distance: 23.0
click at [915, 315] on p "Something else that needs to be considered is the varying amperage and power re…" at bounding box center [765, 335] width 943 height 41
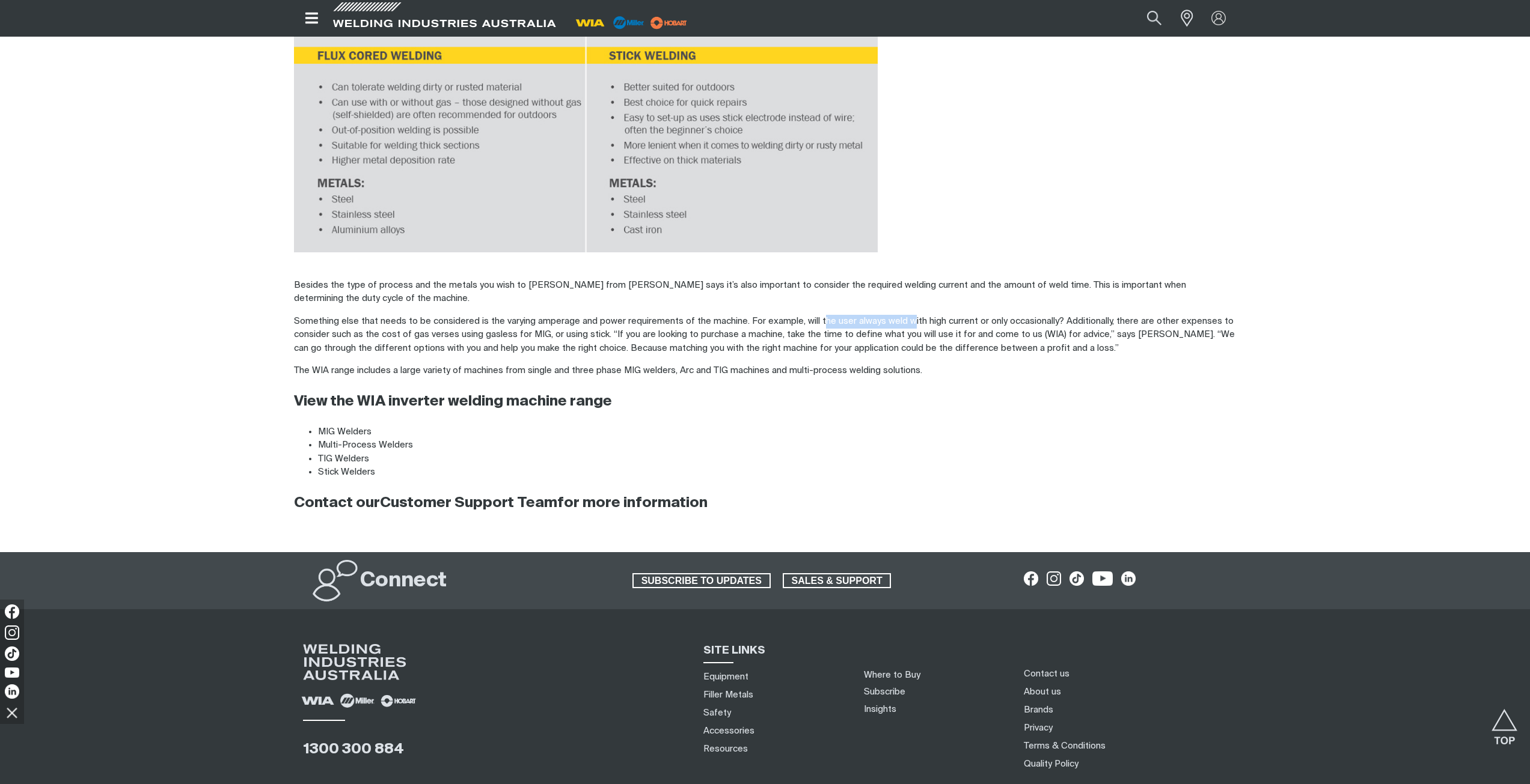
click at [915, 315] on p "Something else that needs to be considered is the varying amperage and power re…" at bounding box center [765, 335] width 943 height 41
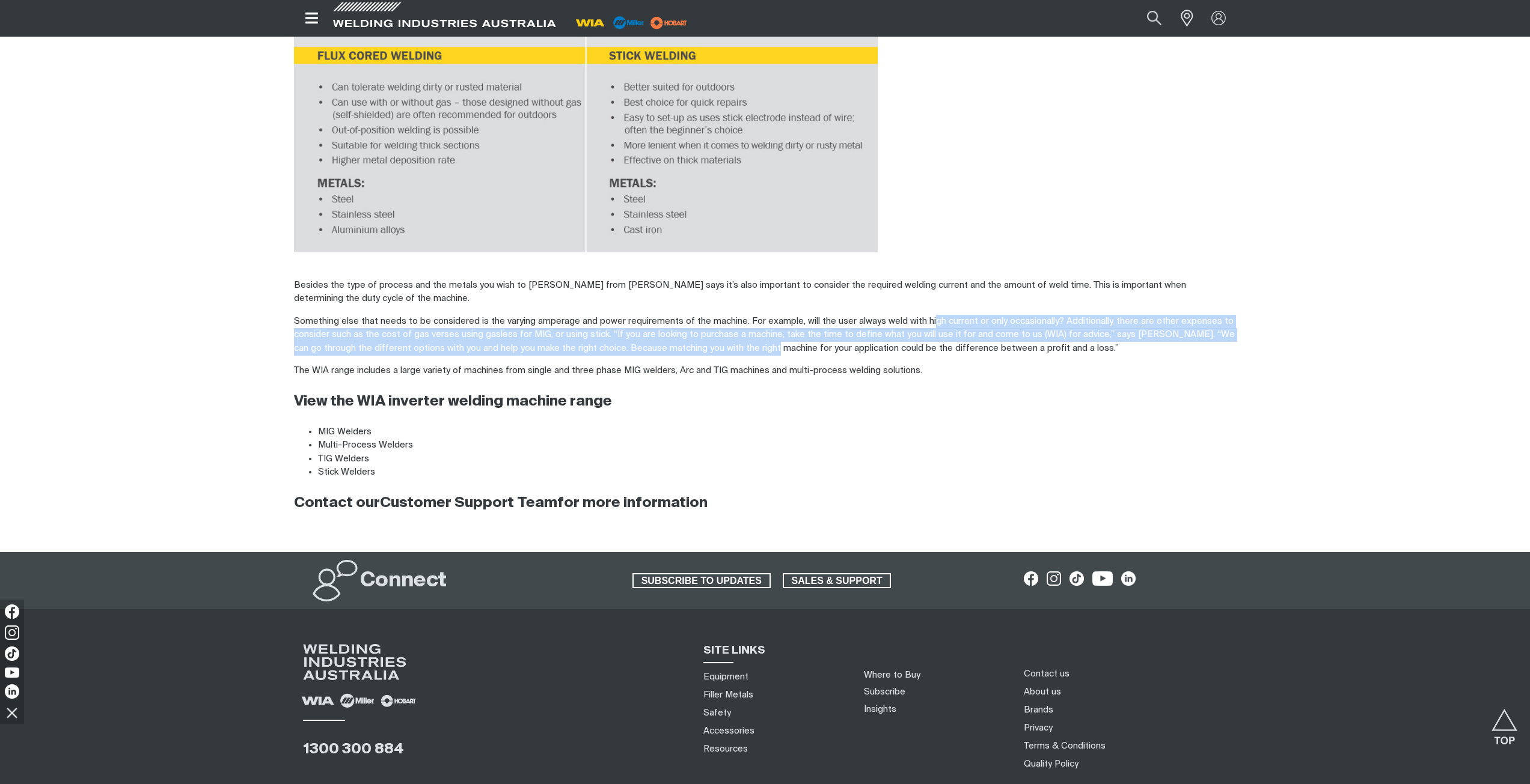
drag, startPoint x: 996, startPoint y: 312, endPoint x: 779, endPoint y: 333, distance: 218.0
click at [779, 333] on p "Something else that needs to be considered is the varying amperage and power re…" at bounding box center [765, 335] width 943 height 41
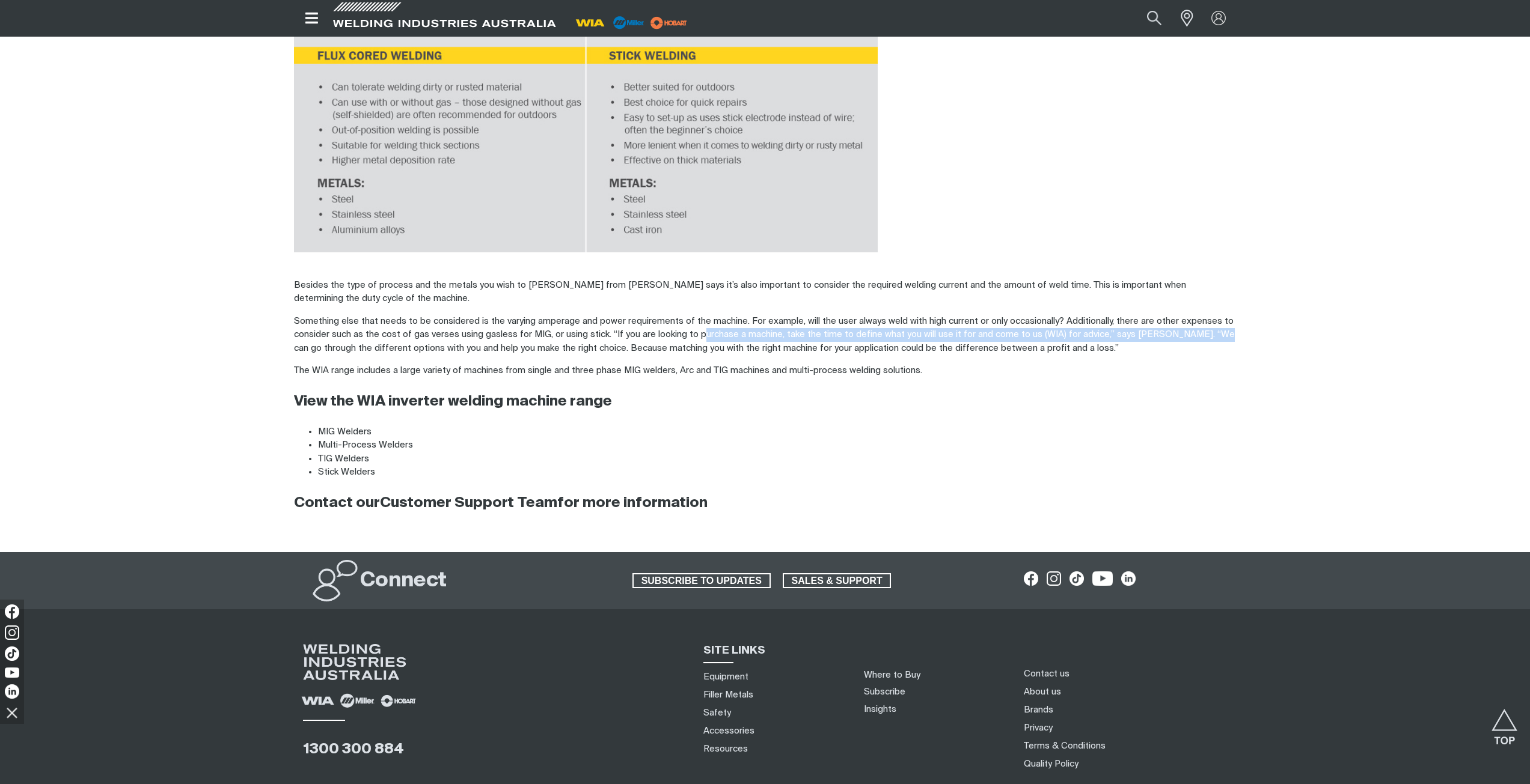
drag, startPoint x: 740, startPoint y: 312, endPoint x: 1220, endPoint y: 318, distance: 480.0
click at [1222, 319] on p "Something else that needs to be considered is the varying amperage and power re…" at bounding box center [765, 335] width 943 height 41
drag, startPoint x: 1110, startPoint y: 339, endPoint x: 1076, endPoint y: 343, distance: 34.2
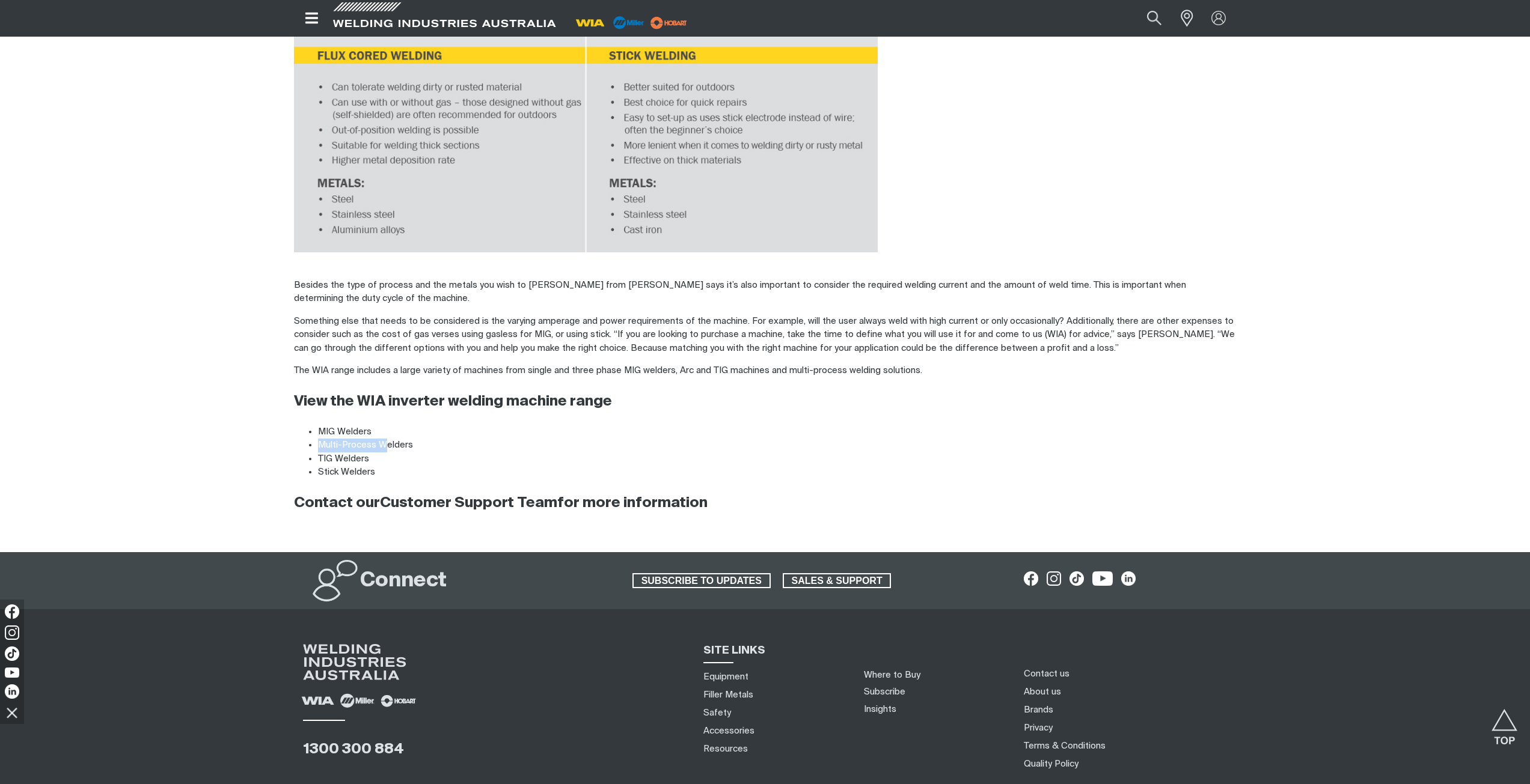
drag, startPoint x: 372, startPoint y: 412, endPoint x: 386, endPoint y: 426, distance: 19.8
click at [386, 426] on ul "MIG Welders Multi-Process Welders TIG Welders Stick Welders" at bounding box center [765, 453] width 943 height 54
click at [475, 453] on li "TIG Welders" at bounding box center [777, 459] width 919 height 13
